Goal: Check status

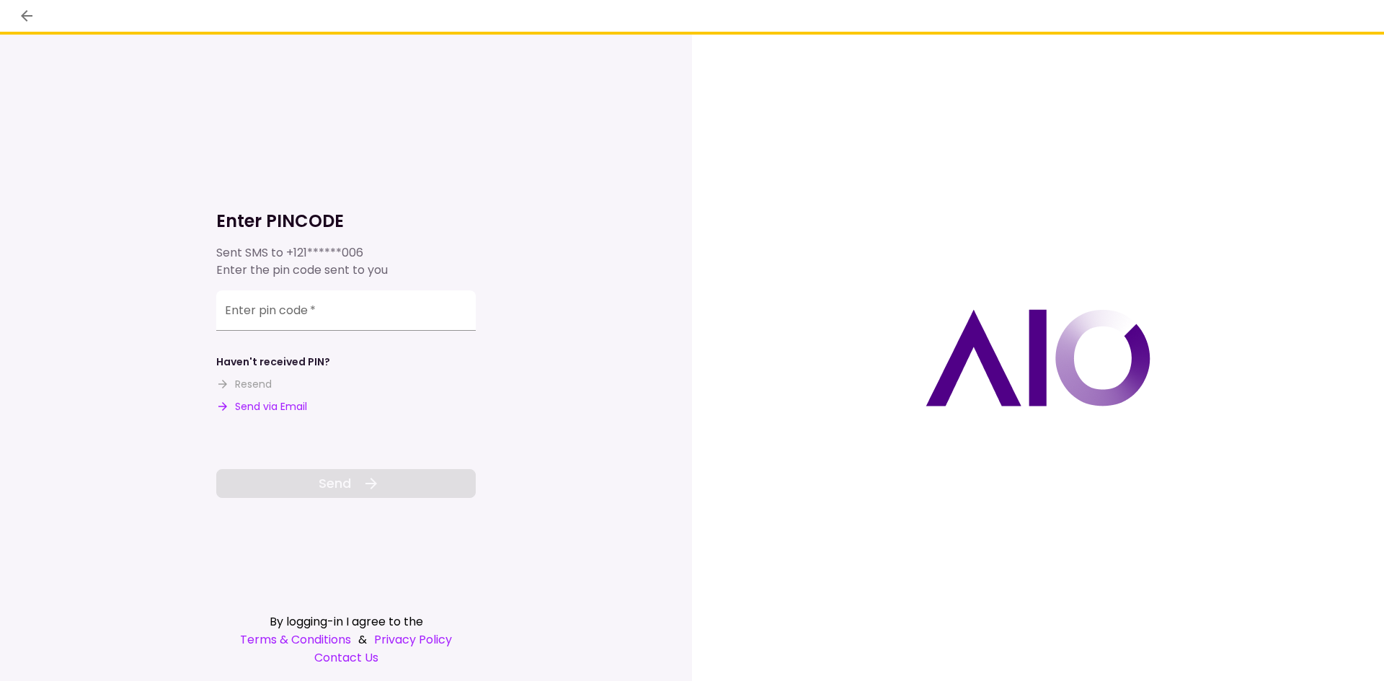
click at [298, 407] on button "Send via Email" at bounding box center [261, 406] width 91 height 15
click at [297, 308] on div "Enter pin code   *" at bounding box center [345, 310] width 259 height 40
paste input "******"
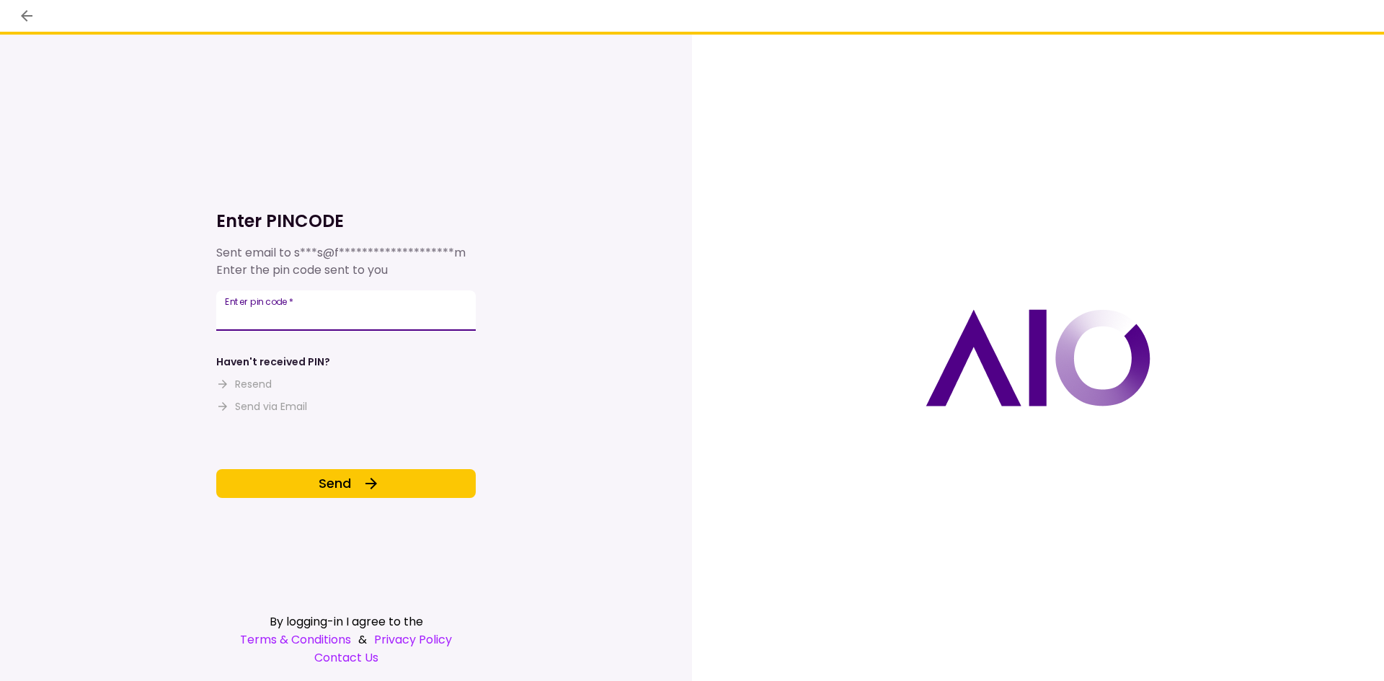
type input "******"
click at [291, 463] on div "**********" at bounding box center [345, 332] width 259 height 332
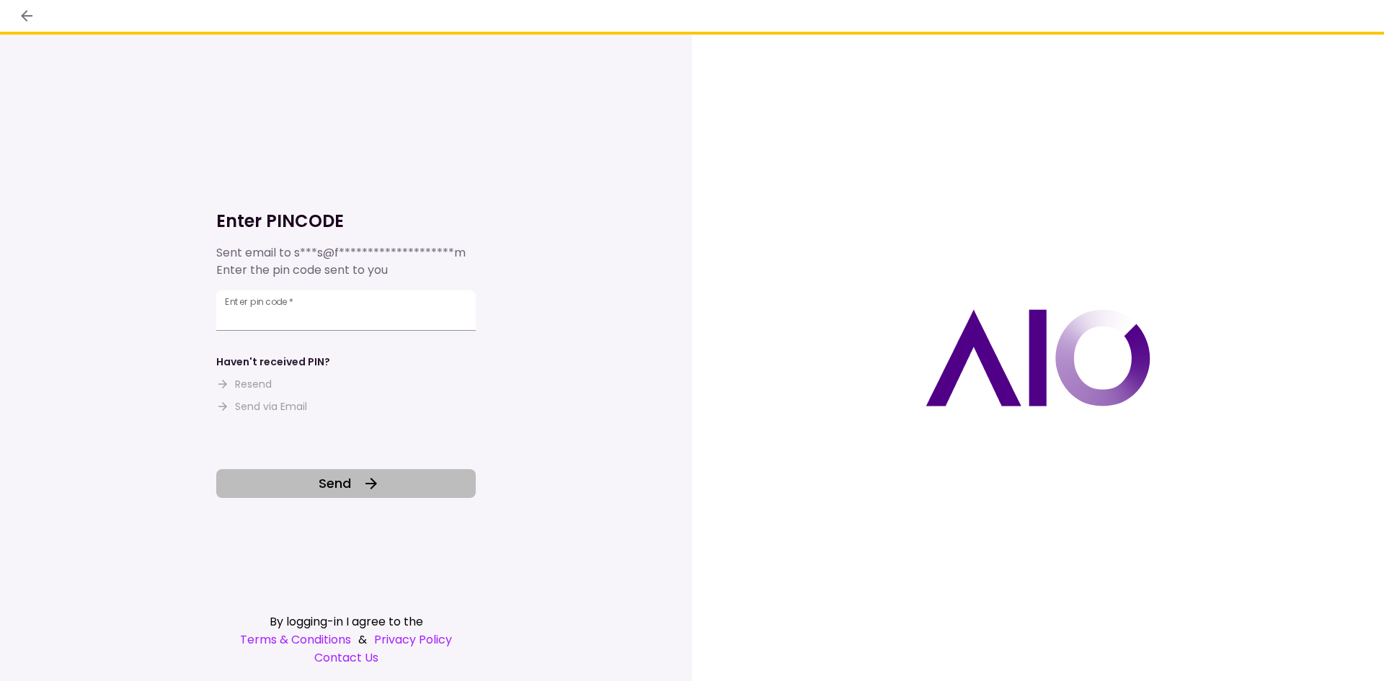
click at [290, 481] on button "Send" at bounding box center [345, 483] width 259 height 29
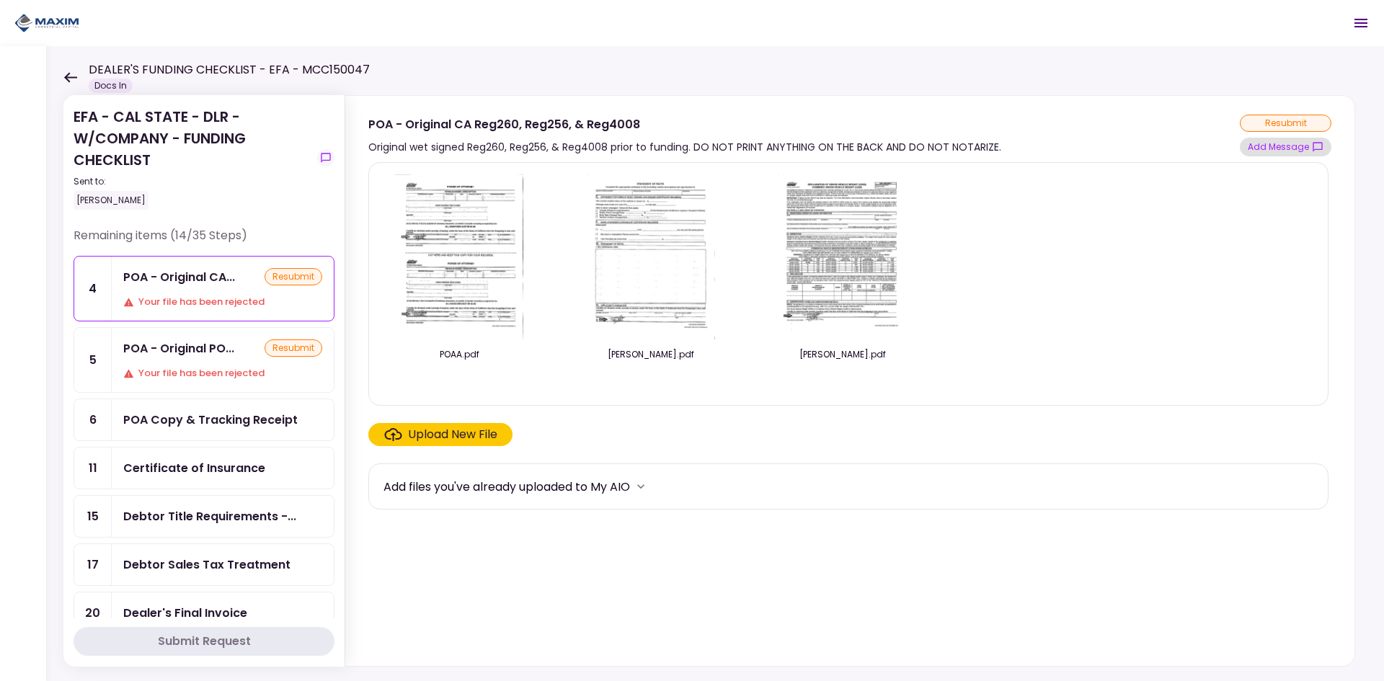
click at [1268, 144] on button "Add Message" at bounding box center [1286, 147] width 92 height 19
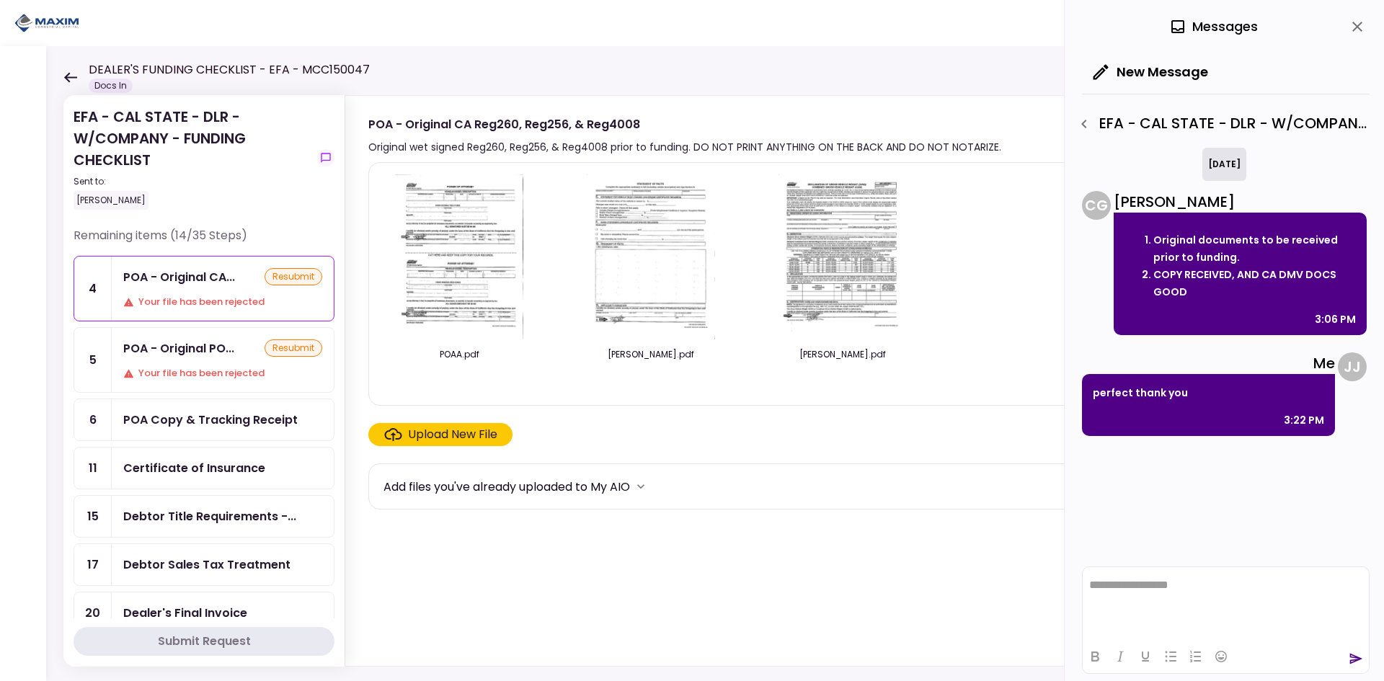
click at [108, 348] on div "5" at bounding box center [92, 360] width 37 height 64
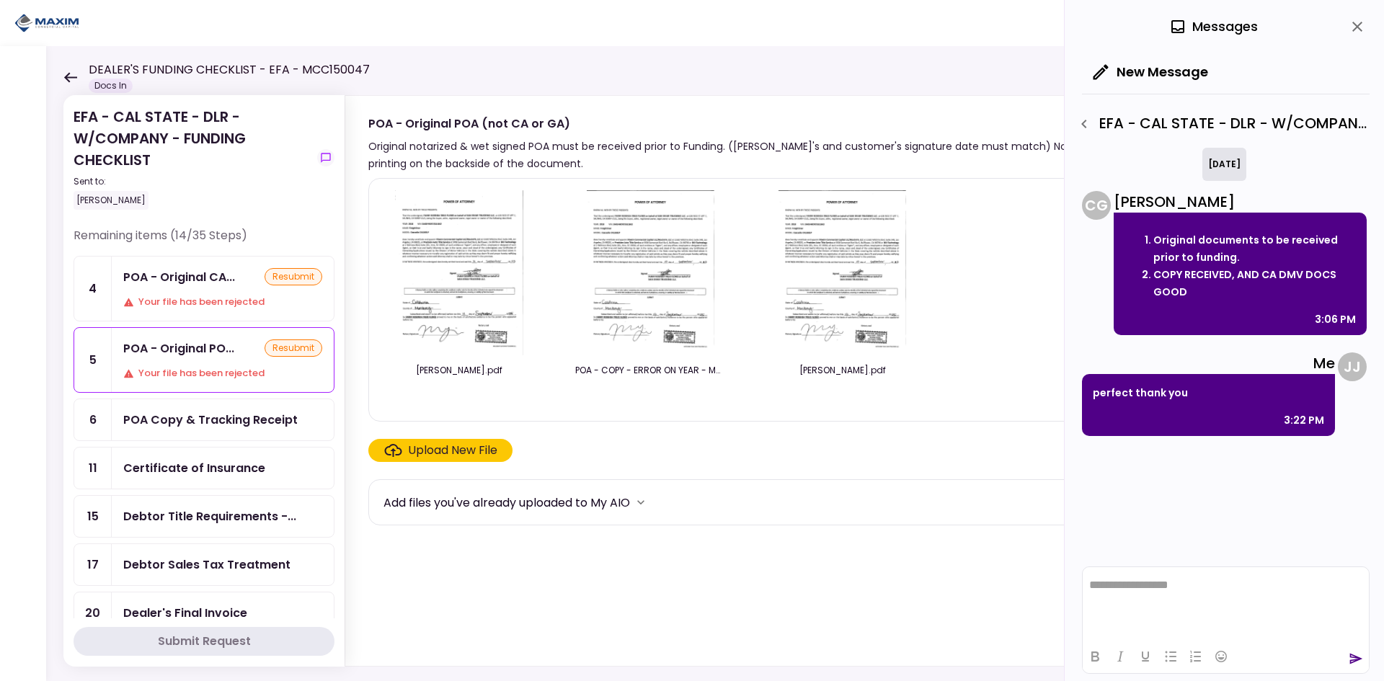
click at [1354, 23] on icon "close" at bounding box center [1357, 27] width 10 height 10
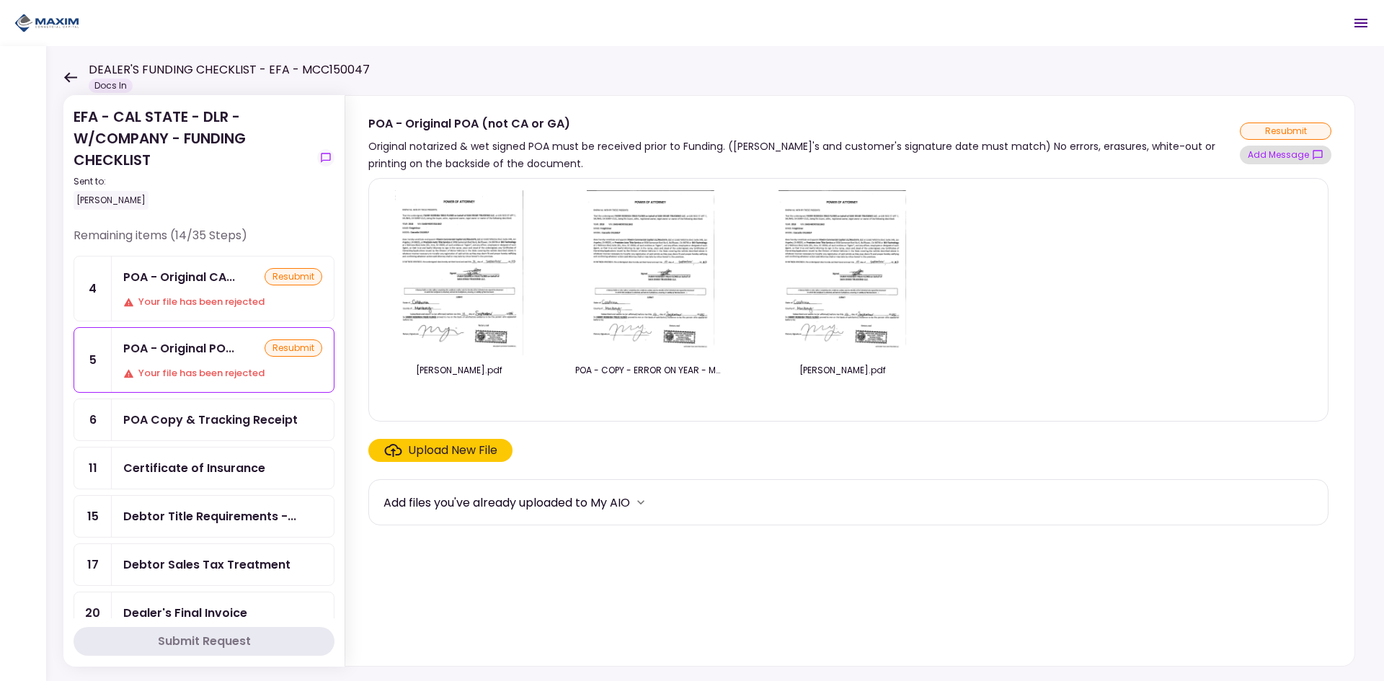
click at [1271, 146] on button "Add Message" at bounding box center [1286, 155] width 92 height 19
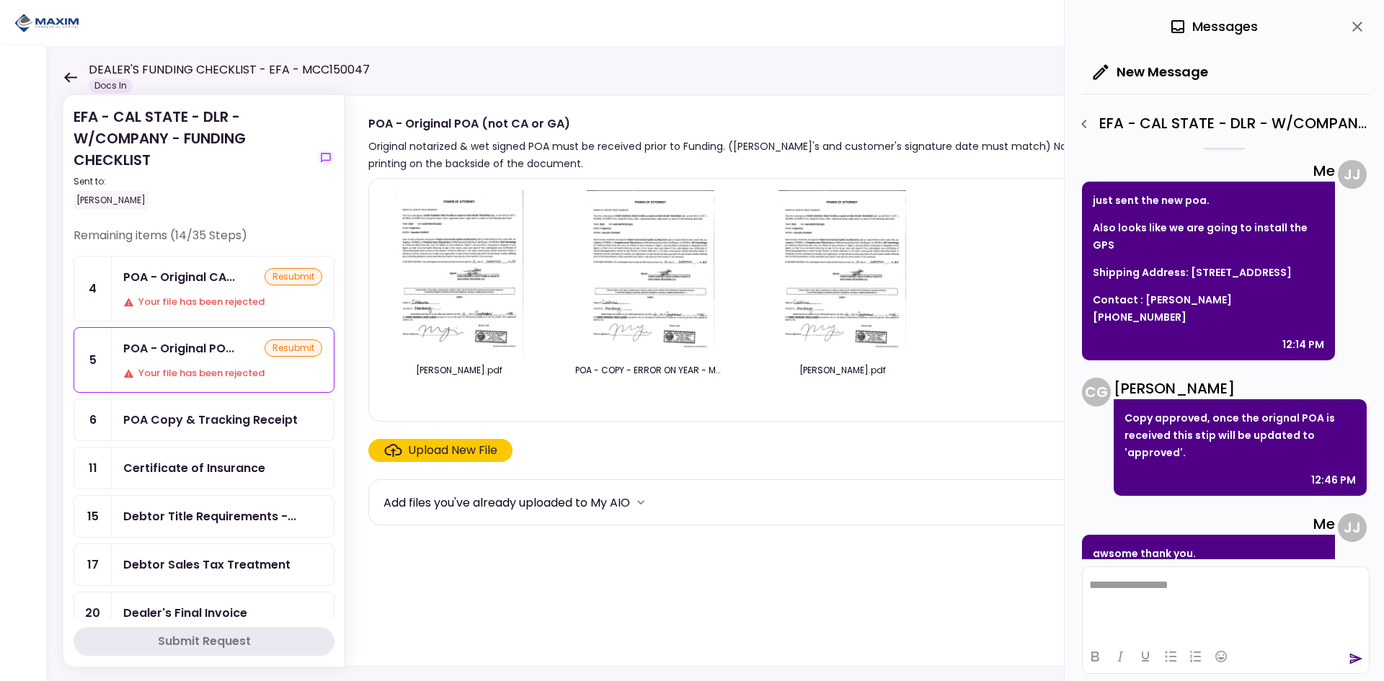
scroll to position [427, 0]
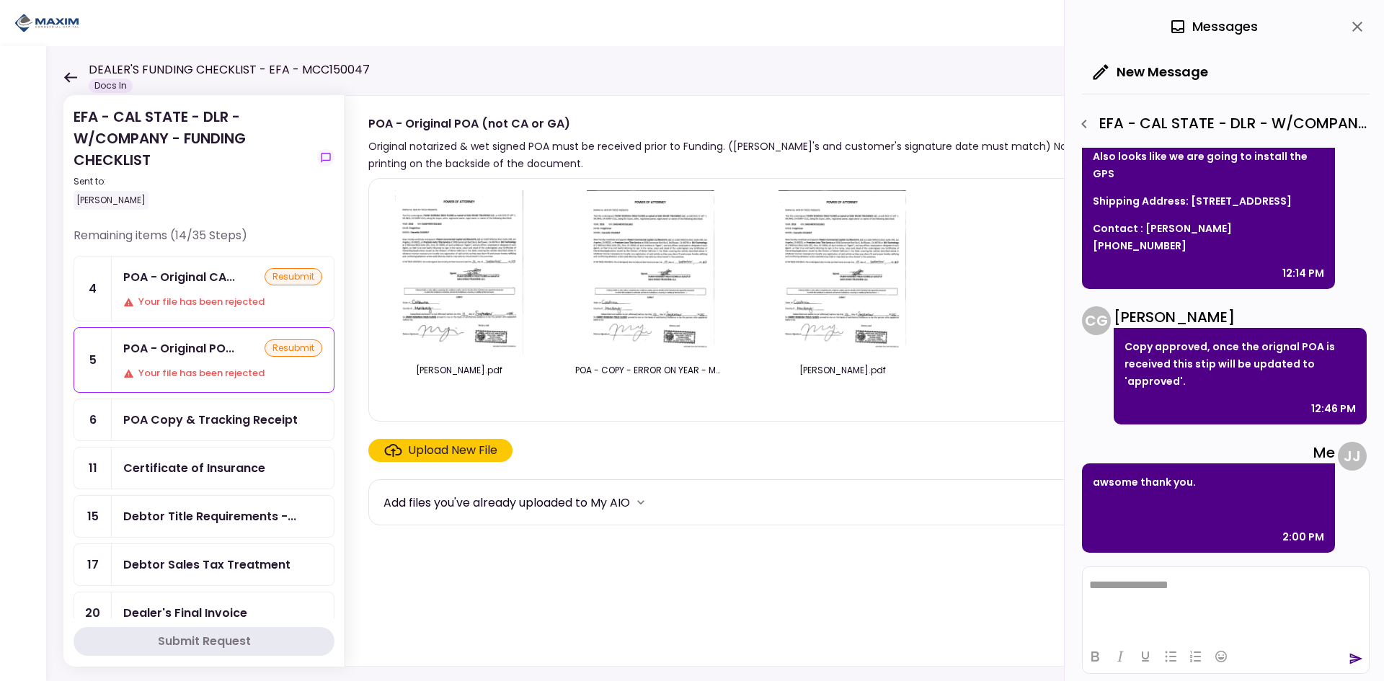
click at [658, 556] on section "FANNY POA.pdf POA - COPY - ERROR ON YEAR - MCC150047 SAN SIVAR TRUCKING LLC. 20…" at bounding box center [849, 419] width 963 height 482
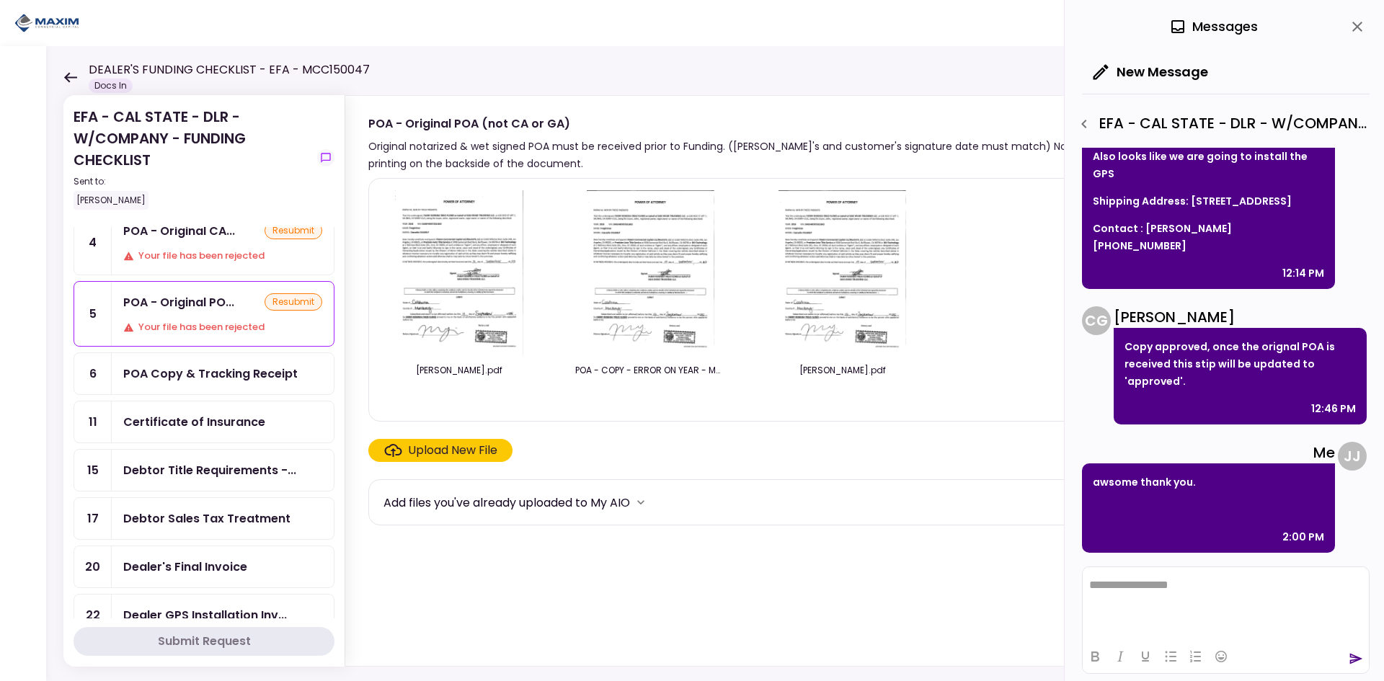
scroll to position [72, 0]
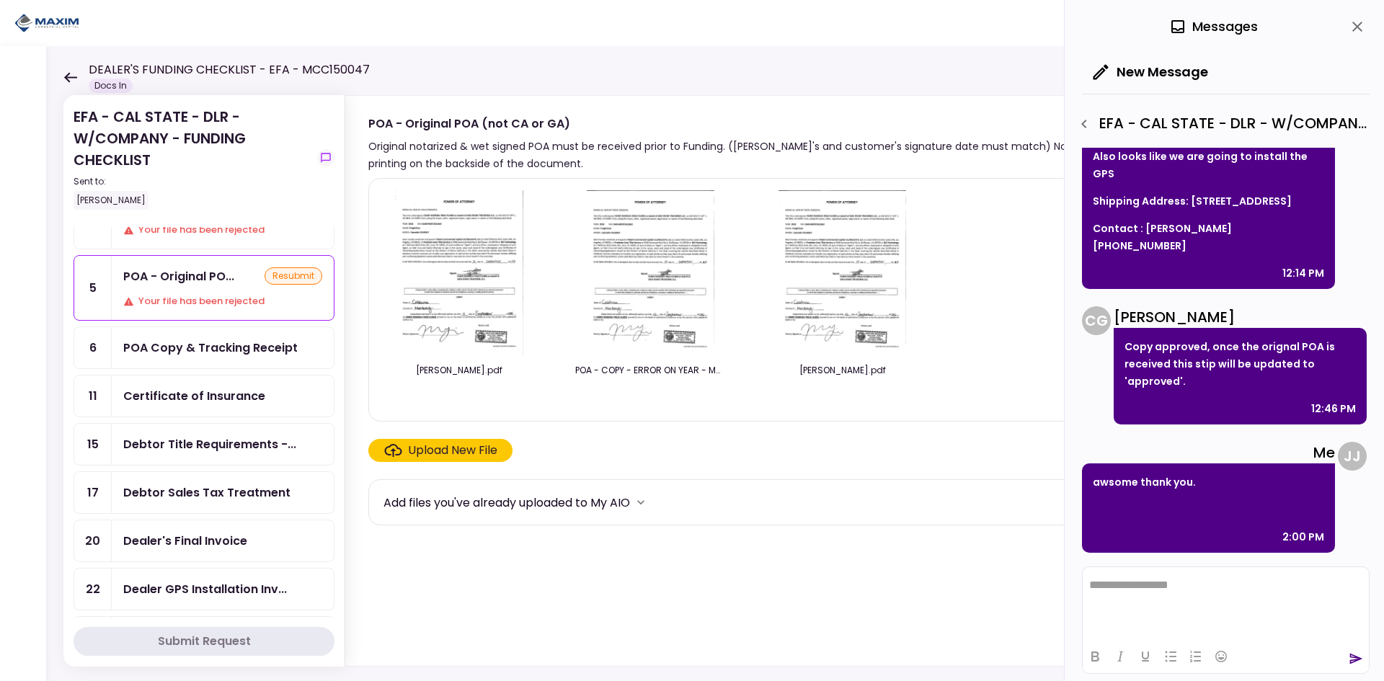
click at [220, 352] on div "POA Copy & Tracking Receipt" at bounding box center [210, 348] width 174 height 18
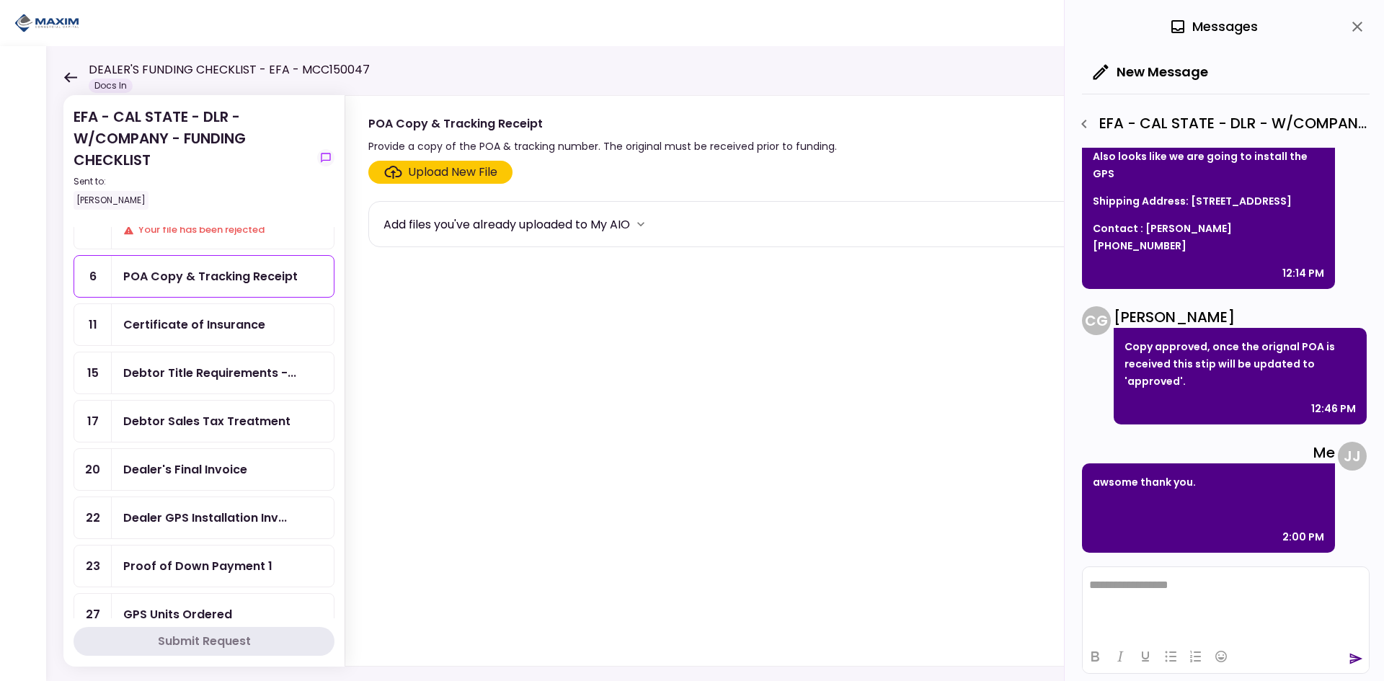
scroll to position [144, 0]
click at [1349, 27] on icon "close" at bounding box center [1357, 26] width 17 height 17
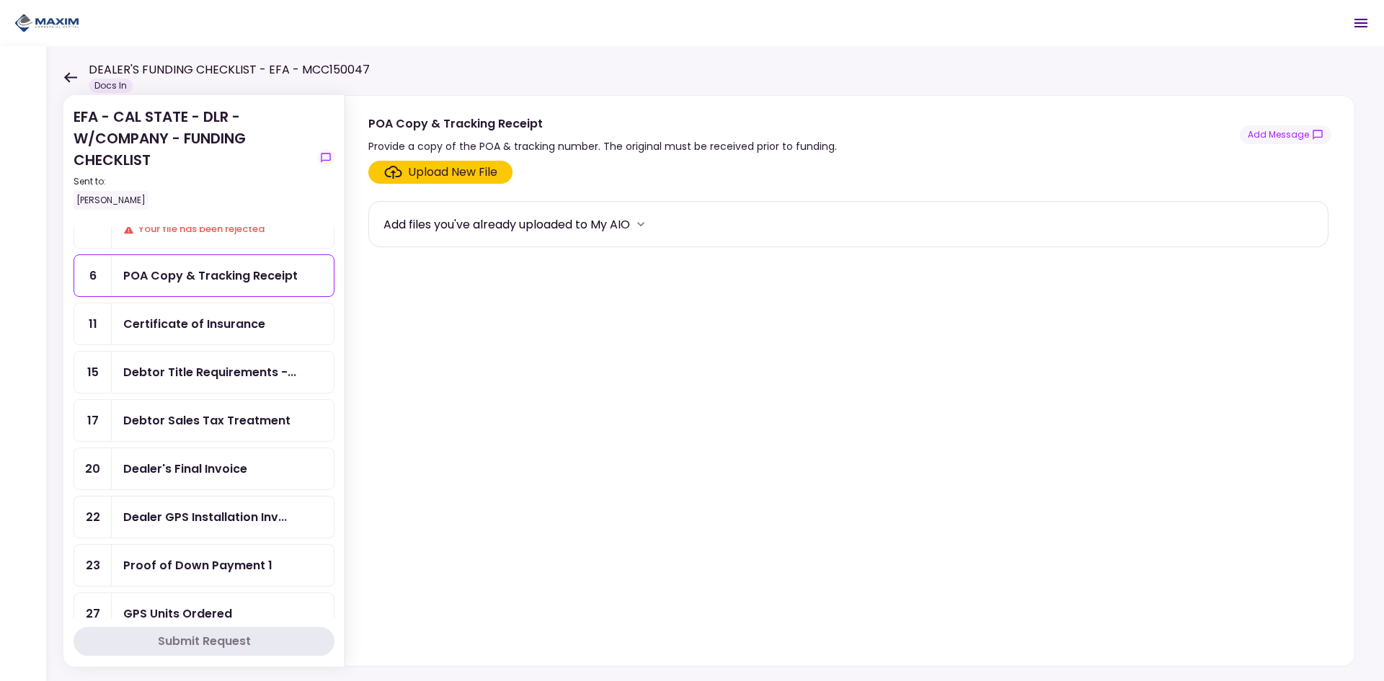
click at [285, 362] on div "Debtor Title Requirements -..." at bounding box center [223, 372] width 222 height 41
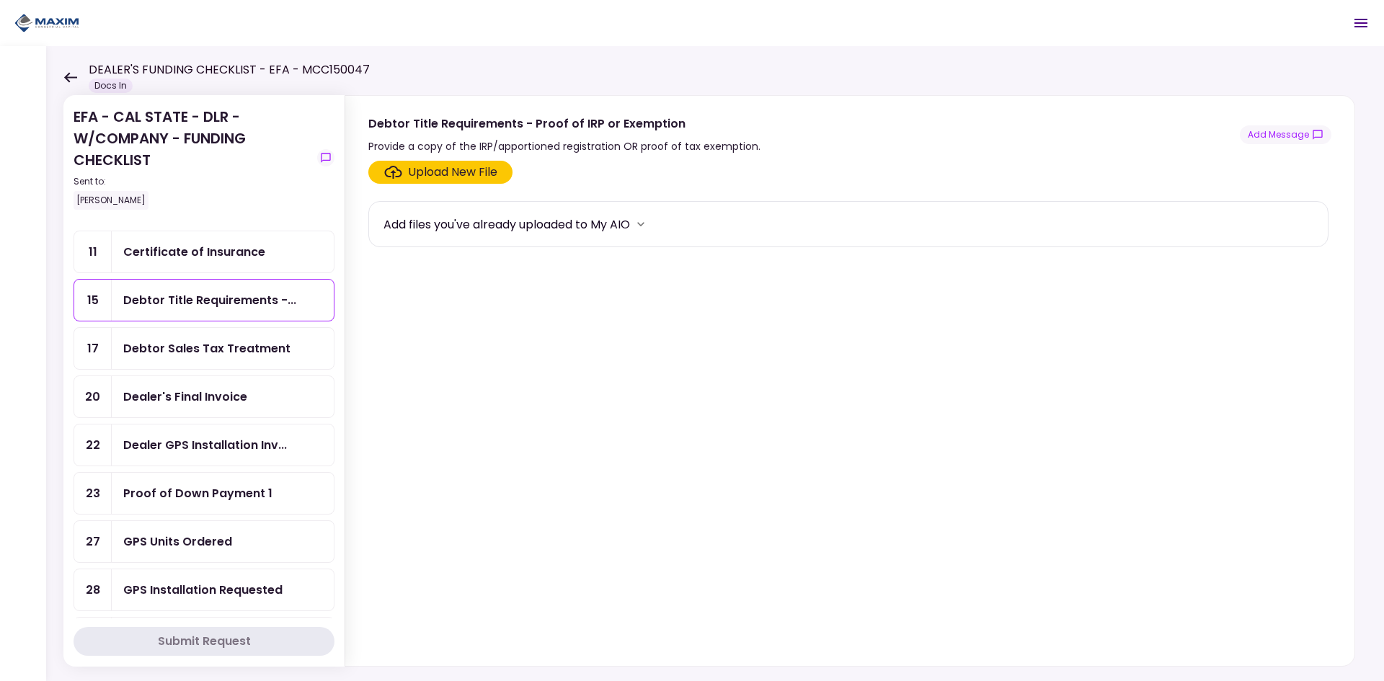
click at [282, 350] on div "Debtor Sales Tax Treatment" at bounding box center [206, 348] width 167 height 18
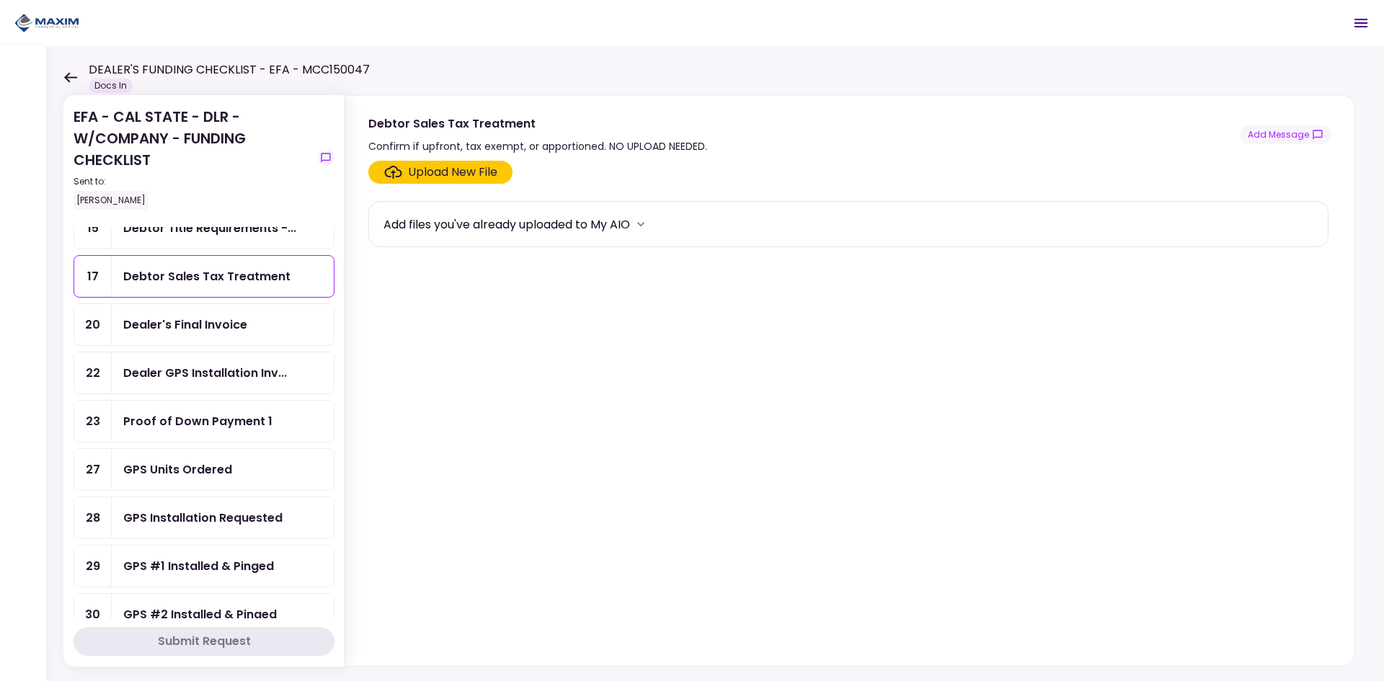
click at [270, 321] on div "Dealer's Final Invoice" at bounding box center [222, 325] width 199 height 18
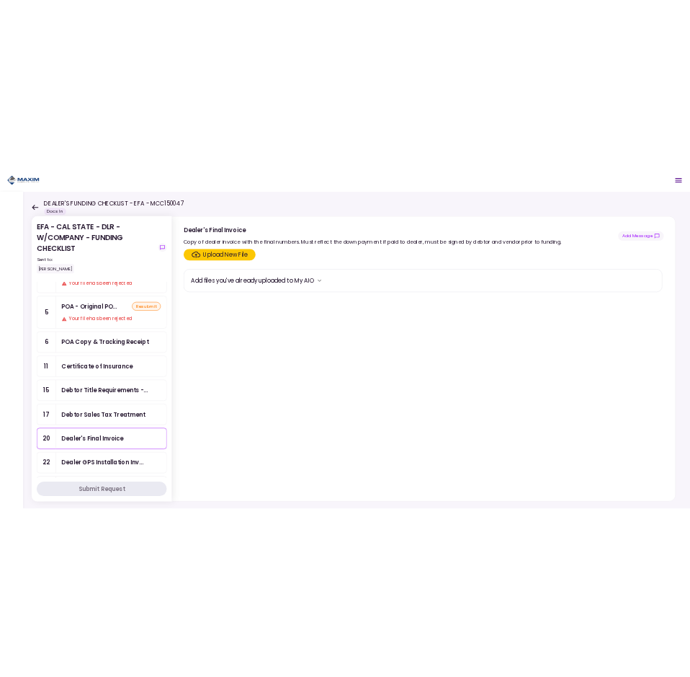
scroll to position [144, 0]
